Goal: Task Accomplishment & Management: Manage account settings

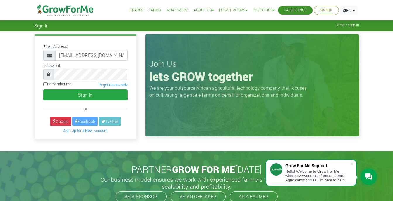
type input "233545275022@gmail.com"
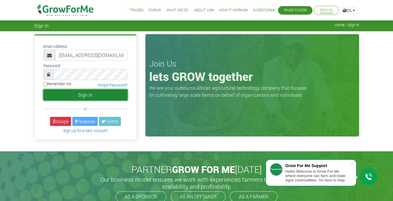
click at [119, 97] on button "Sign In" at bounding box center [85, 94] width 84 height 11
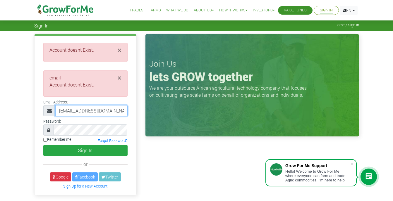
click at [89, 113] on input "233545275022@gmail.com" at bounding box center [91, 110] width 72 height 11
click at [106, 111] on input "233545275022@gmail.com" at bounding box center [91, 110] width 72 height 11
type input "233545275022@growforme.com"
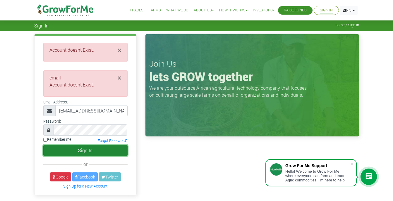
click at [104, 146] on button "Sign In" at bounding box center [85, 150] width 84 height 11
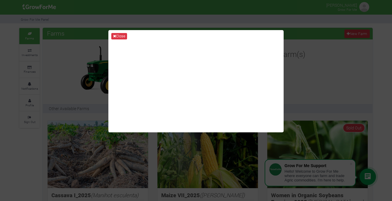
click at [104, 146] on div "Close" at bounding box center [196, 100] width 392 height 201
drag, startPoint x: 0, startPoint y: 0, endPoint x: 85, endPoint y: 174, distance: 193.6
click at [85, 174] on div "Close" at bounding box center [196, 100] width 392 height 201
click at [124, 37] on button "Close" at bounding box center [119, 36] width 16 height 6
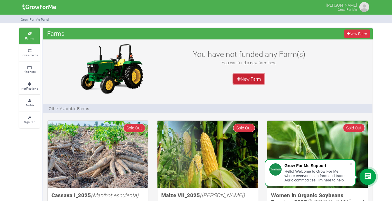
click at [246, 79] on link "New Farm" at bounding box center [249, 79] width 31 height 11
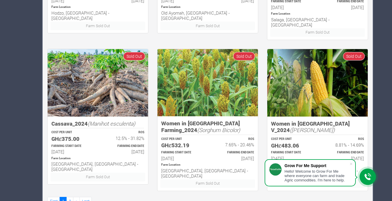
scroll to position [376, 0]
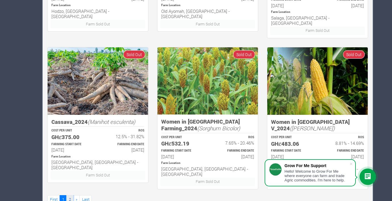
click at [71, 195] on link "2" at bounding box center [69, 199] width 7 height 8
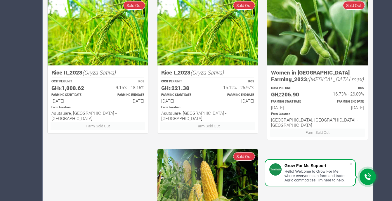
scroll to position [297, 0]
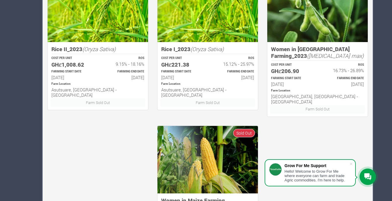
click at [320, 133] on div "Women in [GEOGRAPHIC_DATA] Farming_2024 ([MEDICAL_DATA] max) COST PER UNIT GHȼ2…" at bounding box center [208, 47] width 330 height 454
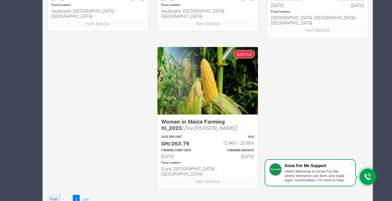
click at [56, 195] on link "First" at bounding box center [53, 199] width 13 height 8
click at [65, 195] on link "«" at bounding box center [63, 199] width 7 height 8
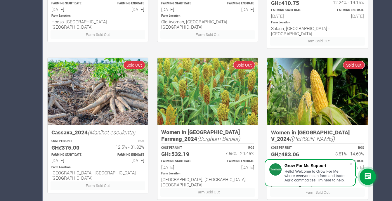
scroll to position [376, 0]
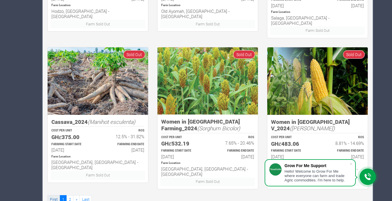
click at [55, 195] on link "First" at bounding box center [53, 199] width 13 height 8
